Goal: Navigation & Orientation: Find specific page/section

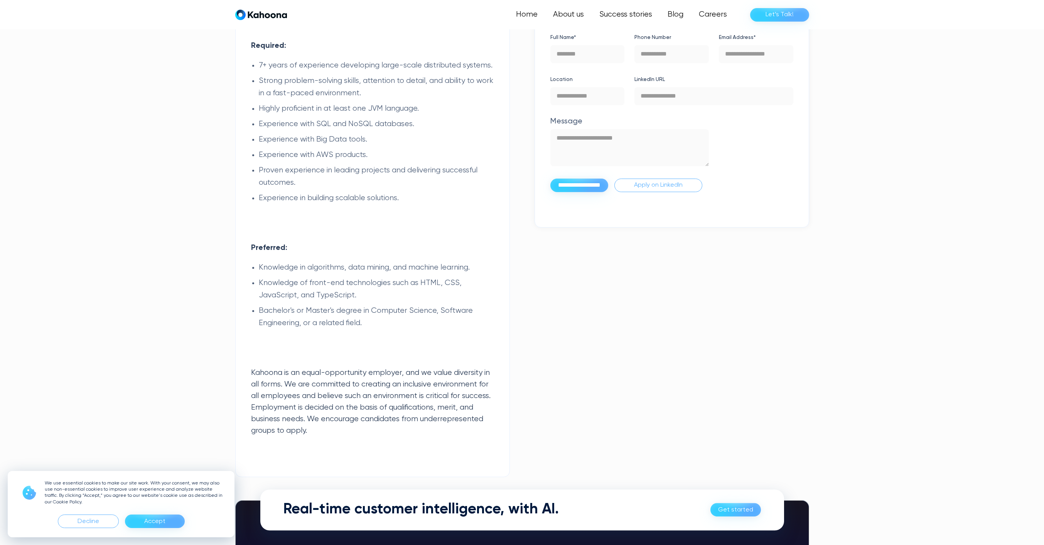
scroll to position [1213, 0]
click at [283, 24] on div "Home About us Success stories Blog Careers Let’s Talk!" at bounding box center [522, 14] width 586 height 29
click at [283, 15] on img "home" at bounding box center [261, 14] width 52 height 11
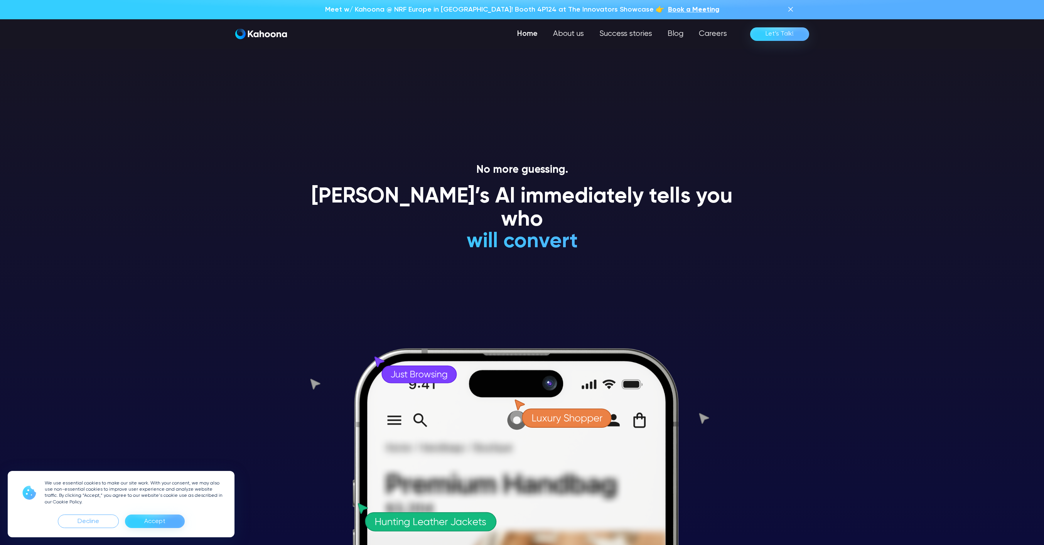
click at [262, 41] on div "Home About us Success stories Blog Careers Let’s Talk!" at bounding box center [522, 33] width 574 height 15
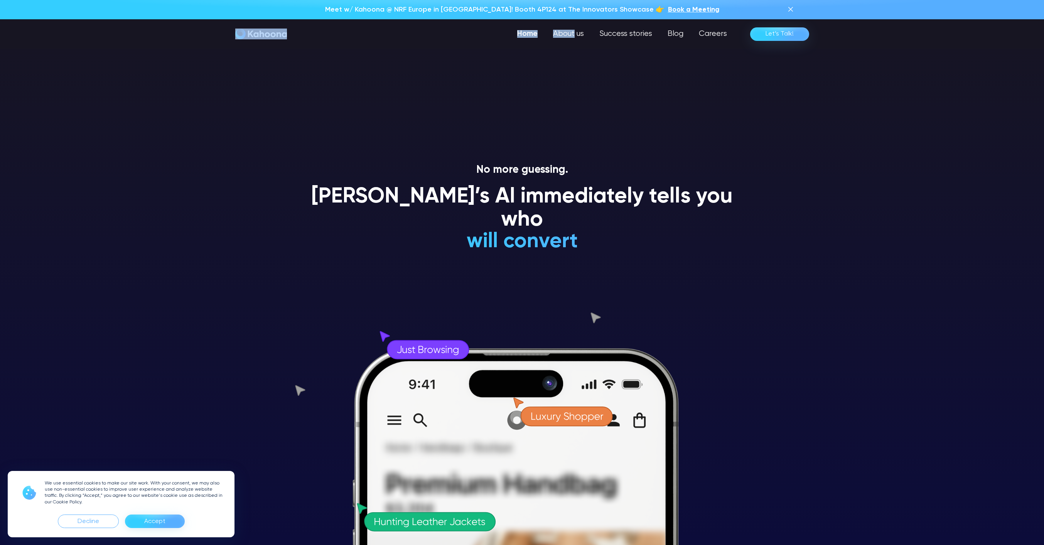
click at [266, 38] on img "home" at bounding box center [261, 34] width 52 height 11
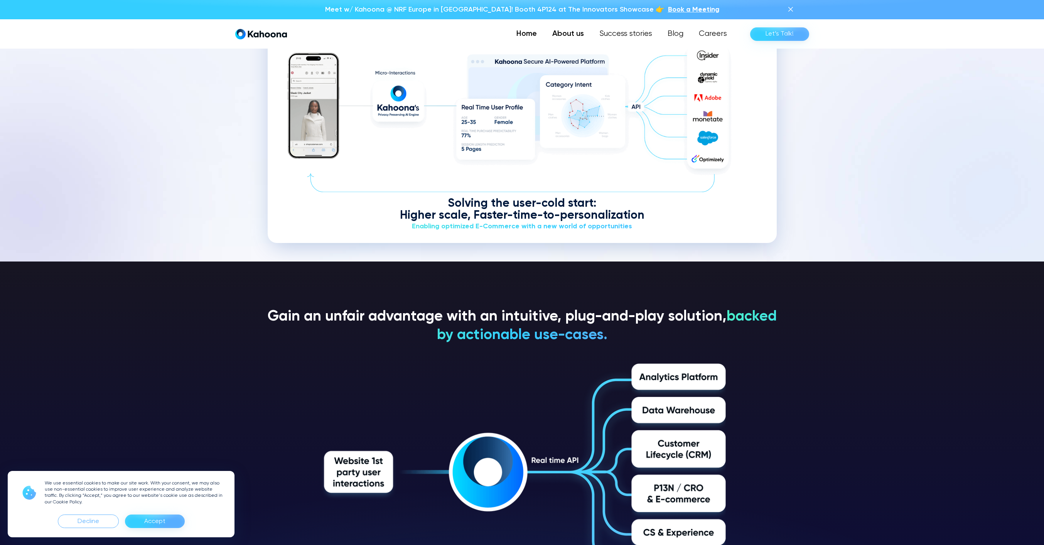
scroll to position [1203, 0]
click at [562, 36] on link "About us" at bounding box center [568, 33] width 47 height 15
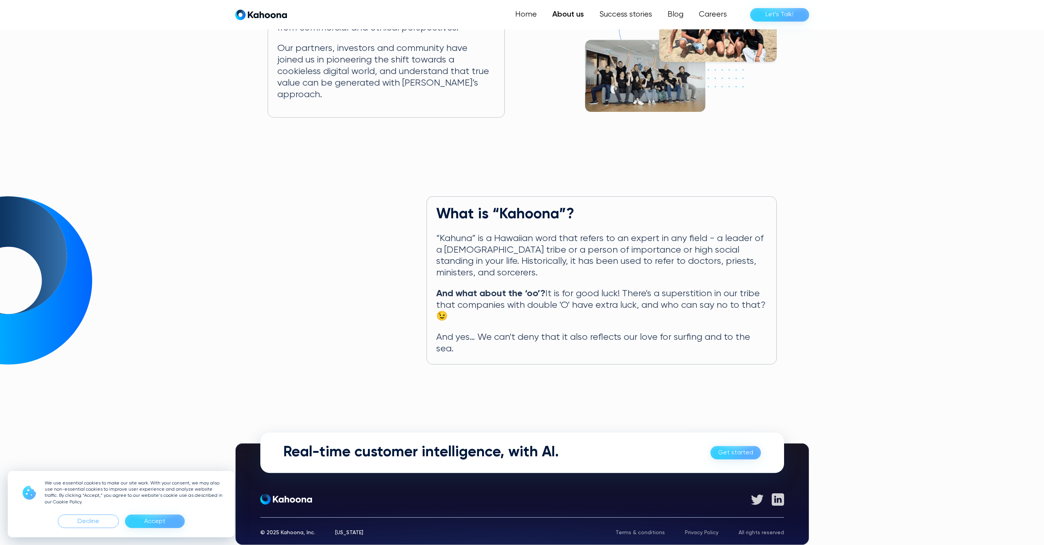
scroll to position [226, 0]
click at [604, 17] on link "Success stories" at bounding box center [625, 14] width 69 height 15
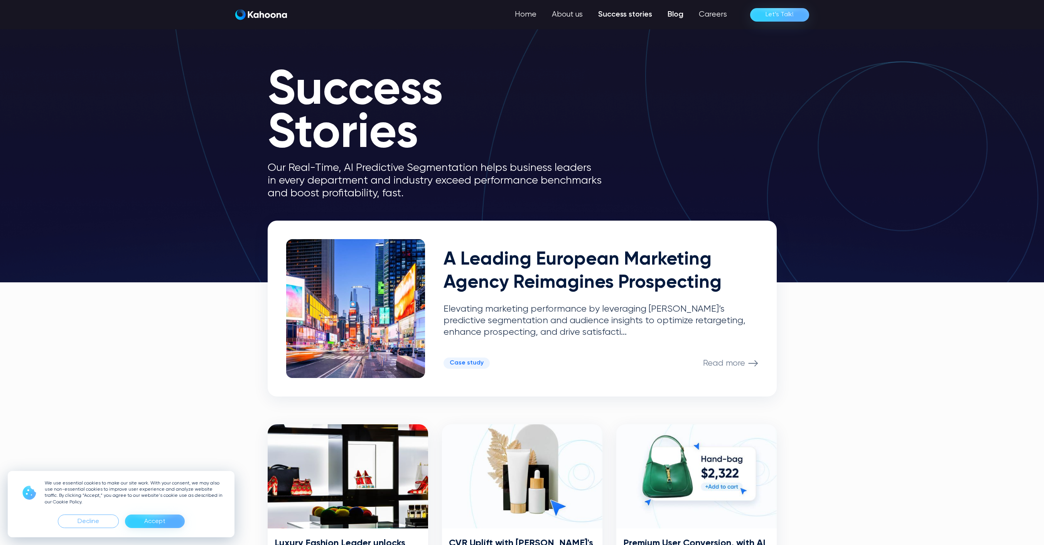
click at [670, 10] on link "Blog" at bounding box center [675, 14] width 31 height 15
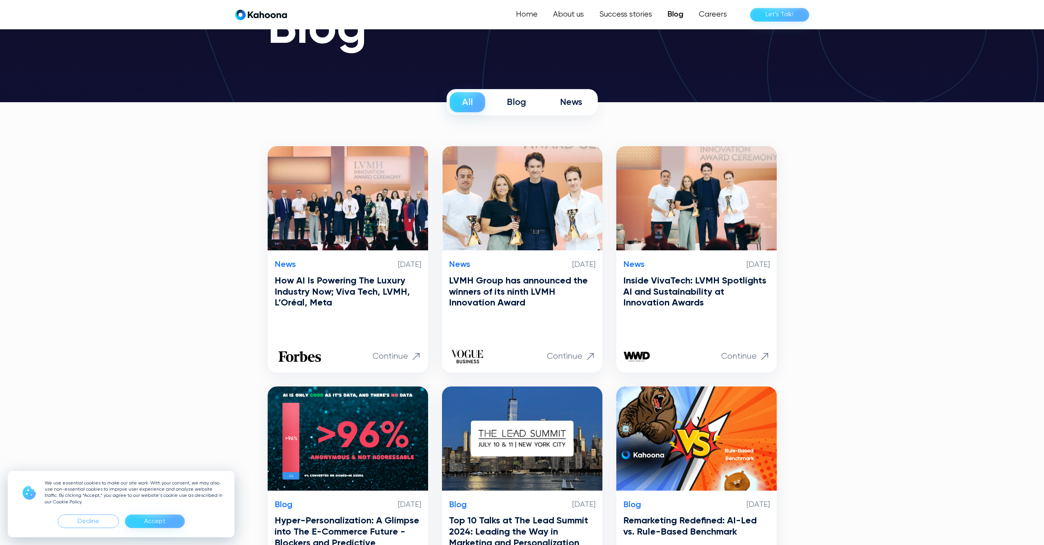
scroll to position [74, 0]
click at [825, 253] on section "All Blog News ****** **** Thank you! Your submission has been received! Oops! S…" at bounding box center [522, 535] width 1044 height 867
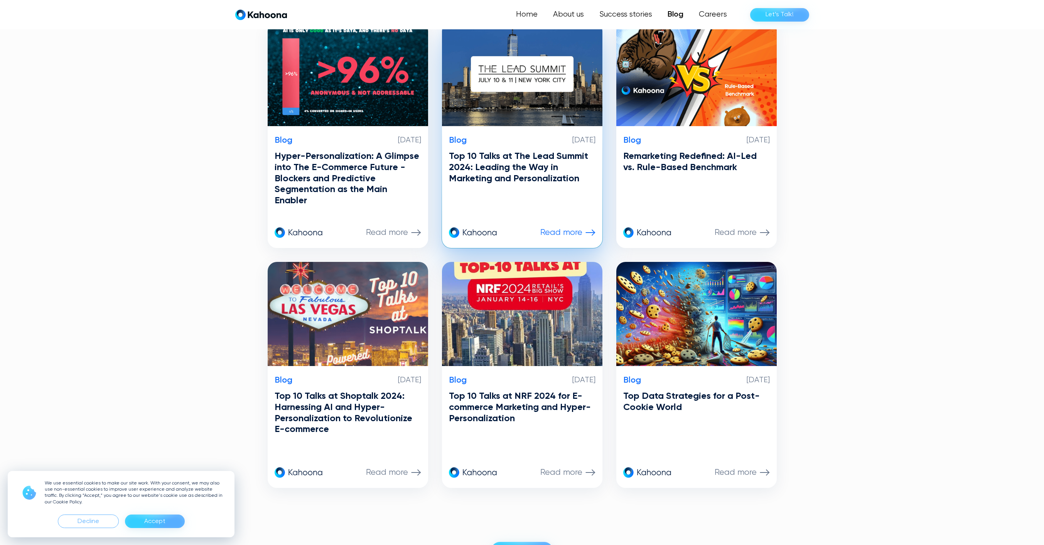
scroll to position [438, 0]
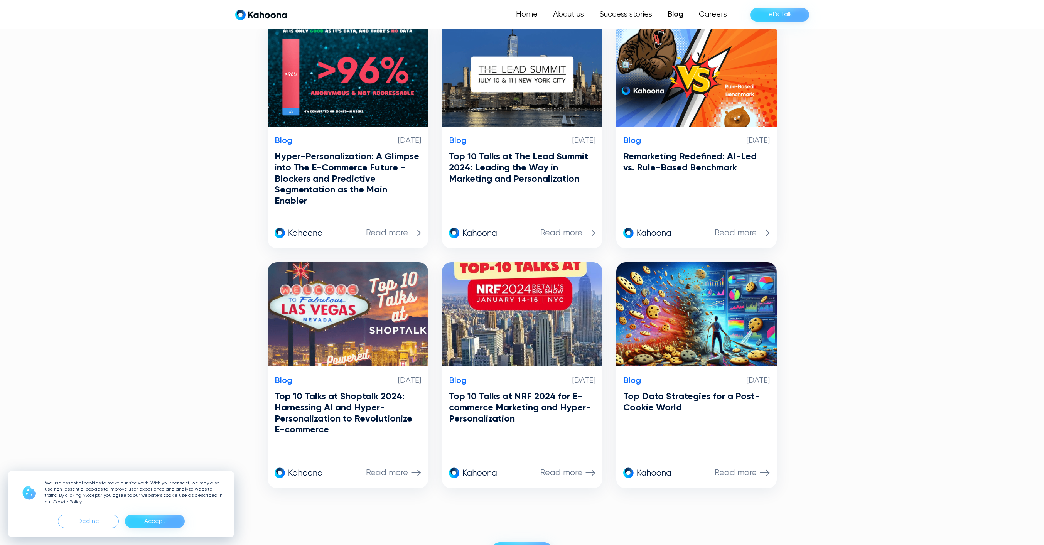
click at [813, 151] on section "All Blog News ****** **** Thank you! Your submission has been received! Oops! S…" at bounding box center [522, 171] width 1044 height 867
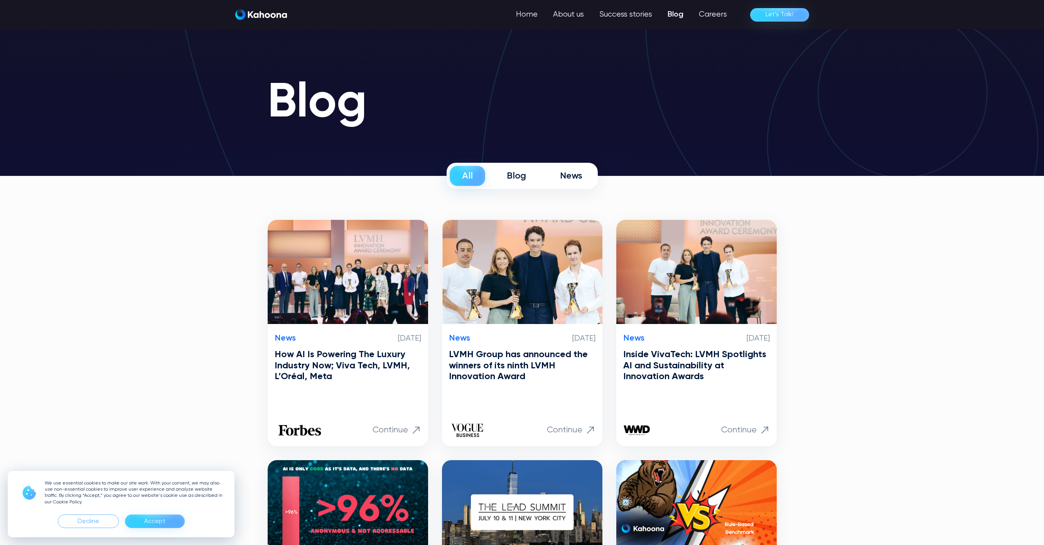
scroll to position [0, 0]
click at [510, 183] on link "Blog" at bounding box center [516, 176] width 44 height 20
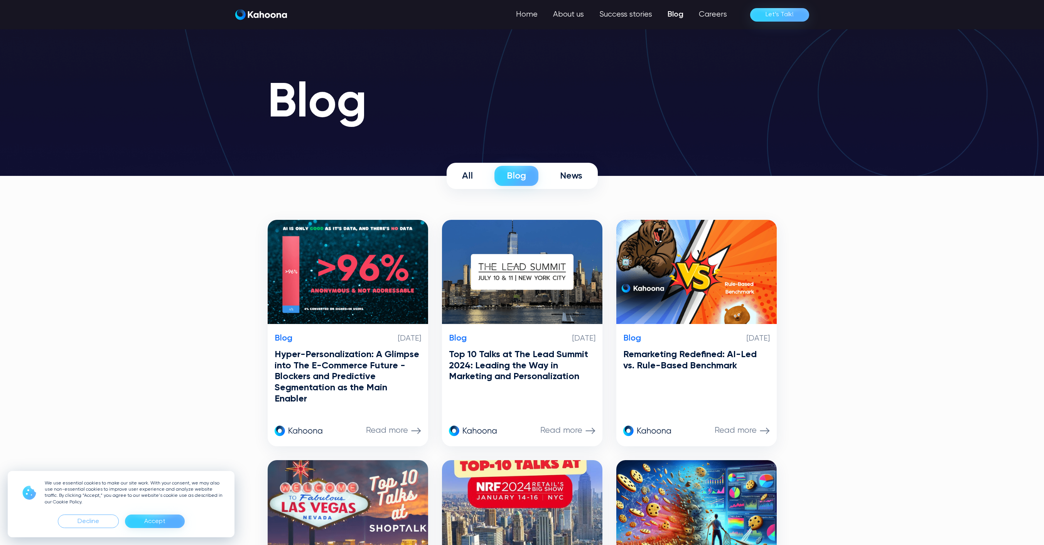
click at [481, 174] on link "All" at bounding box center [467, 176] width 35 height 20
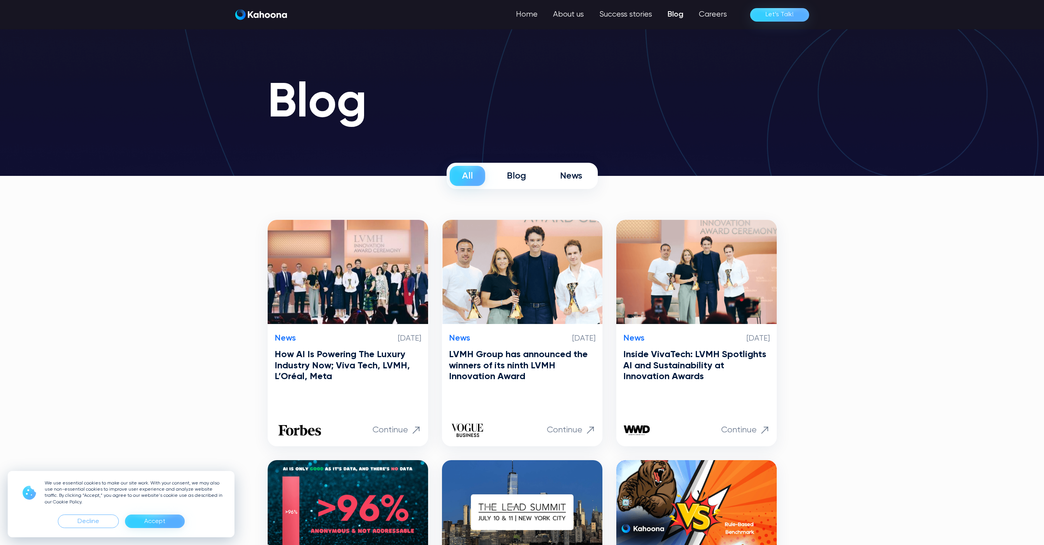
click at [721, 25] on div "Home About us Success stories Blog Careers Let’s Talk!" at bounding box center [522, 14] width 586 height 29
click at [720, 23] on div "Home About us Success stories Blog Careers Let’s Talk!" at bounding box center [522, 14] width 586 height 29
click at [722, 13] on link "Careers" at bounding box center [712, 14] width 44 height 15
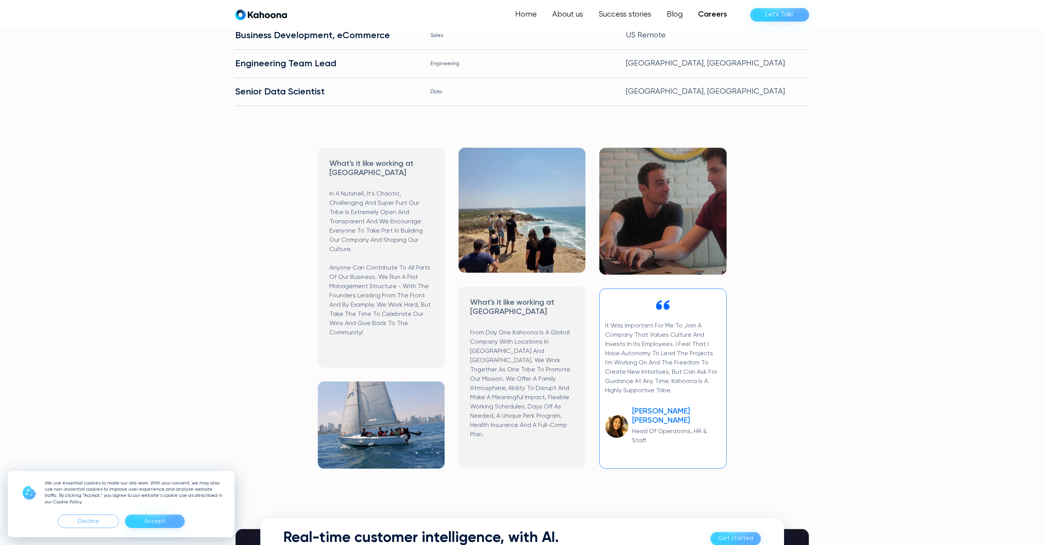
scroll to position [241, 0]
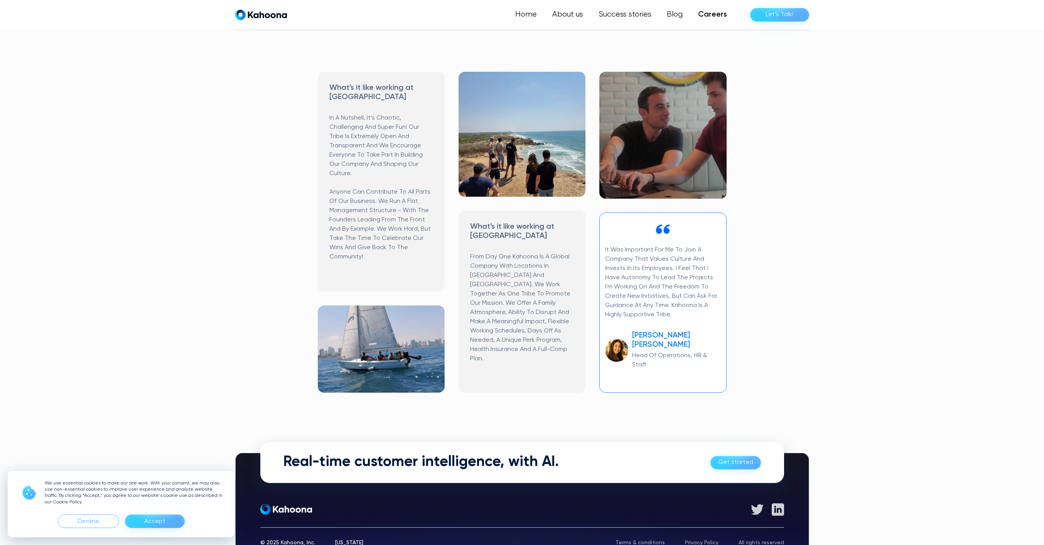
click at [638, 331] on h3 "Maty Wolf Levy" at bounding box center [676, 340] width 88 height 19
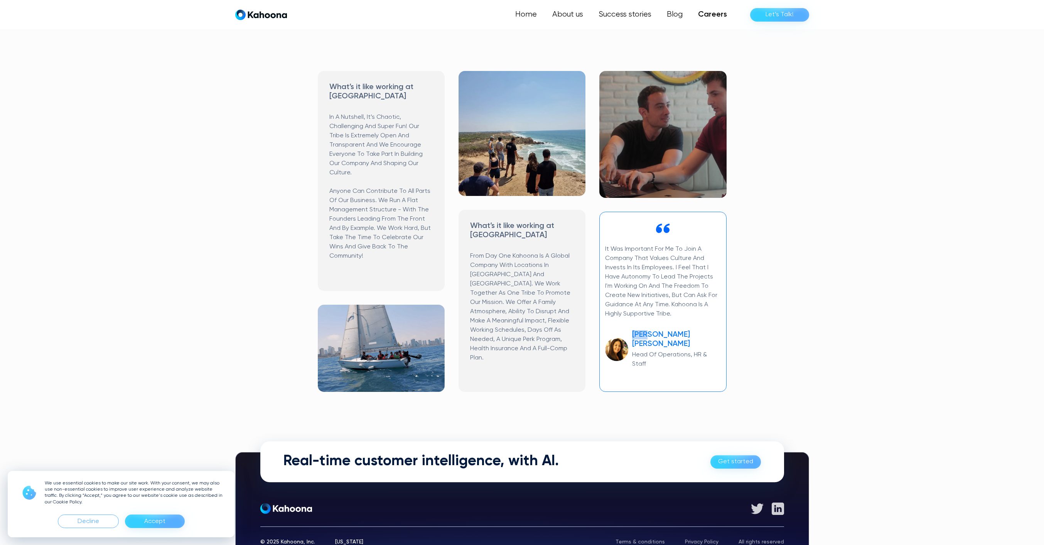
click at [638, 330] on h3 "Maty Wolf Levy" at bounding box center [676, 339] width 88 height 19
click at [657, 359] on div "It was important for me to join a company that values culture and invests in it…" at bounding box center [662, 302] width 127 height 180
click at [529, 20] on link "Home" at bounding box center [527, 14] width 36 height 15
